Goal: Go to known website: Access a specific website the user already knows

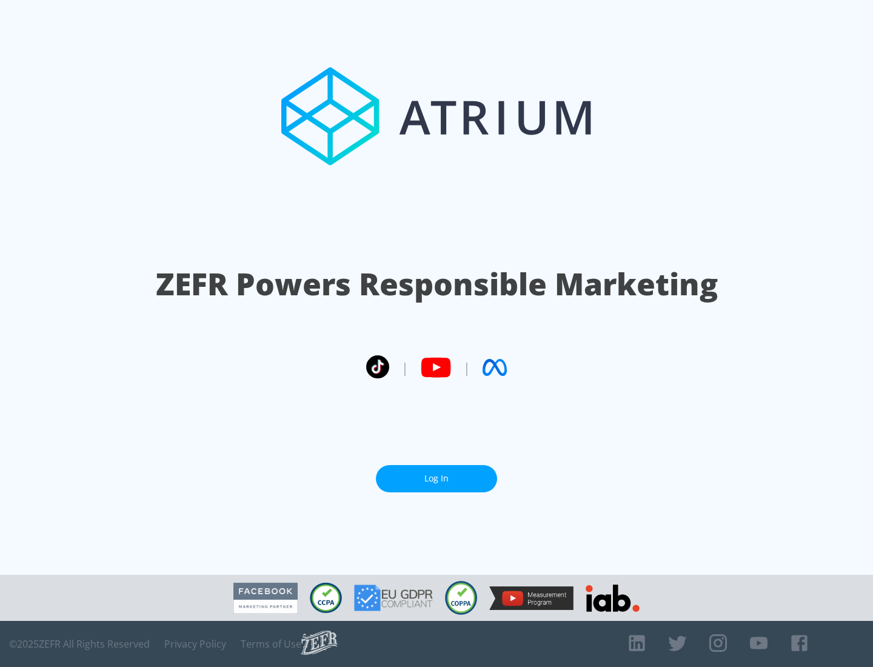
click at [436, 478] on link "Log In" at bounding box center [436, 478] width 121 height 27
